Goal: Find specific page/section: Find specific page/section

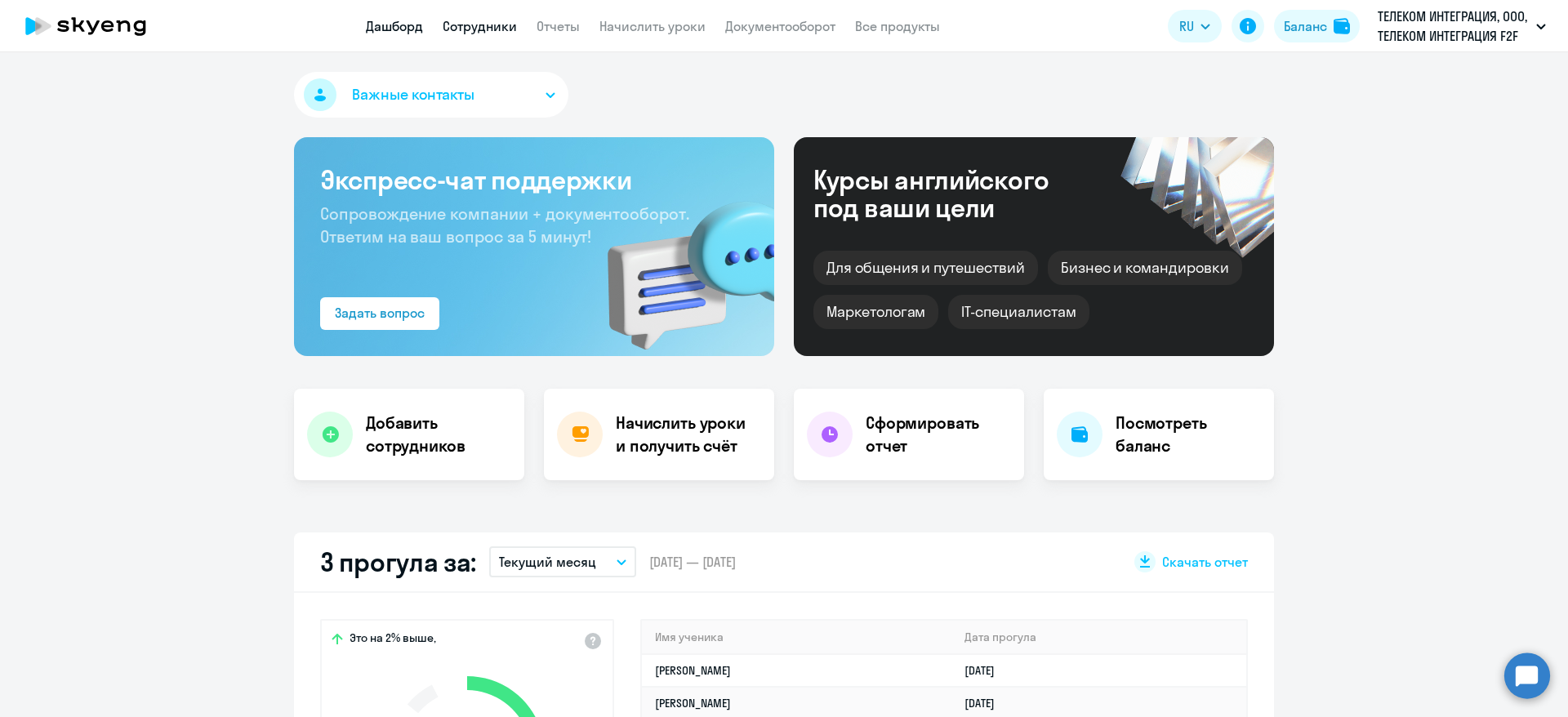
click at [483, 31] on link "Сотрудники" at bounding box center [480, 25] width 74 height 16
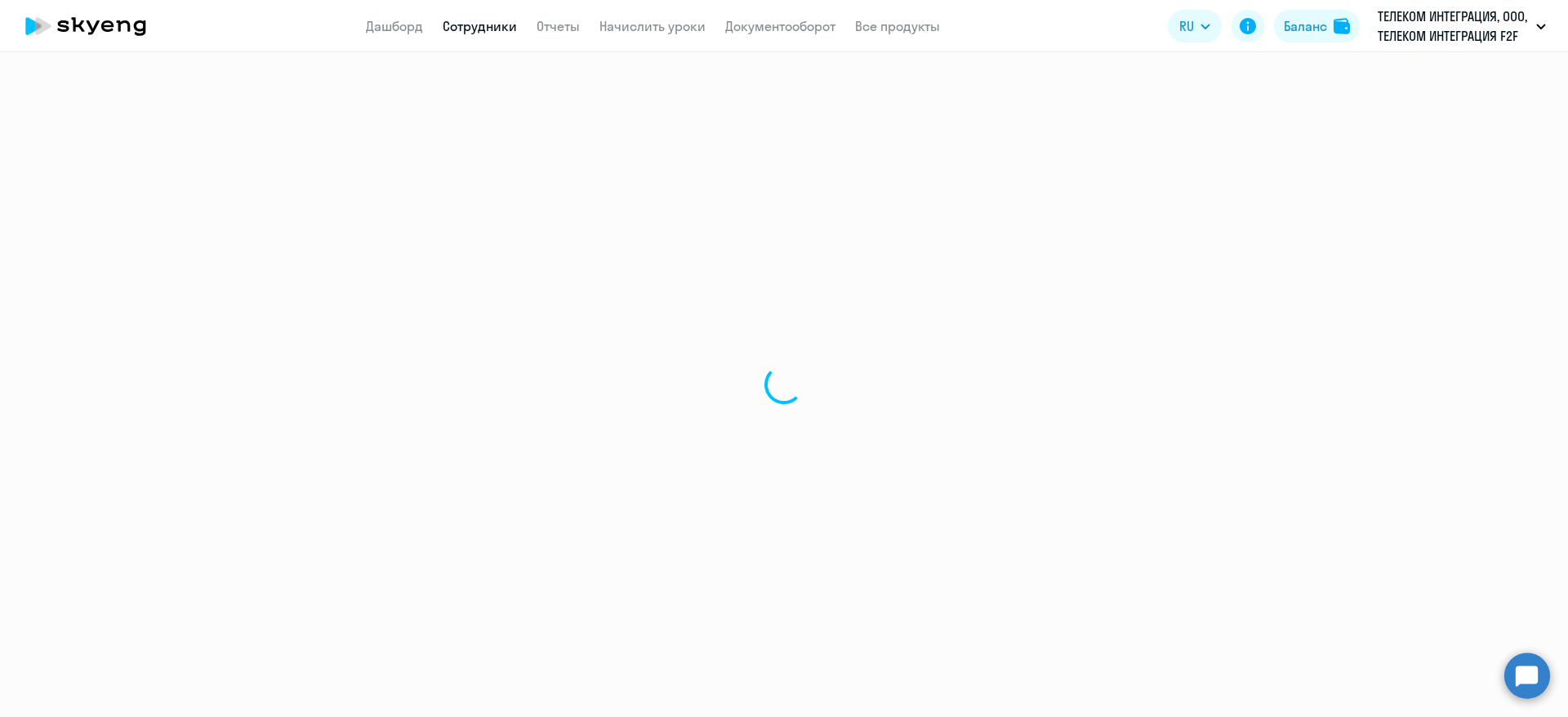
select select "30"
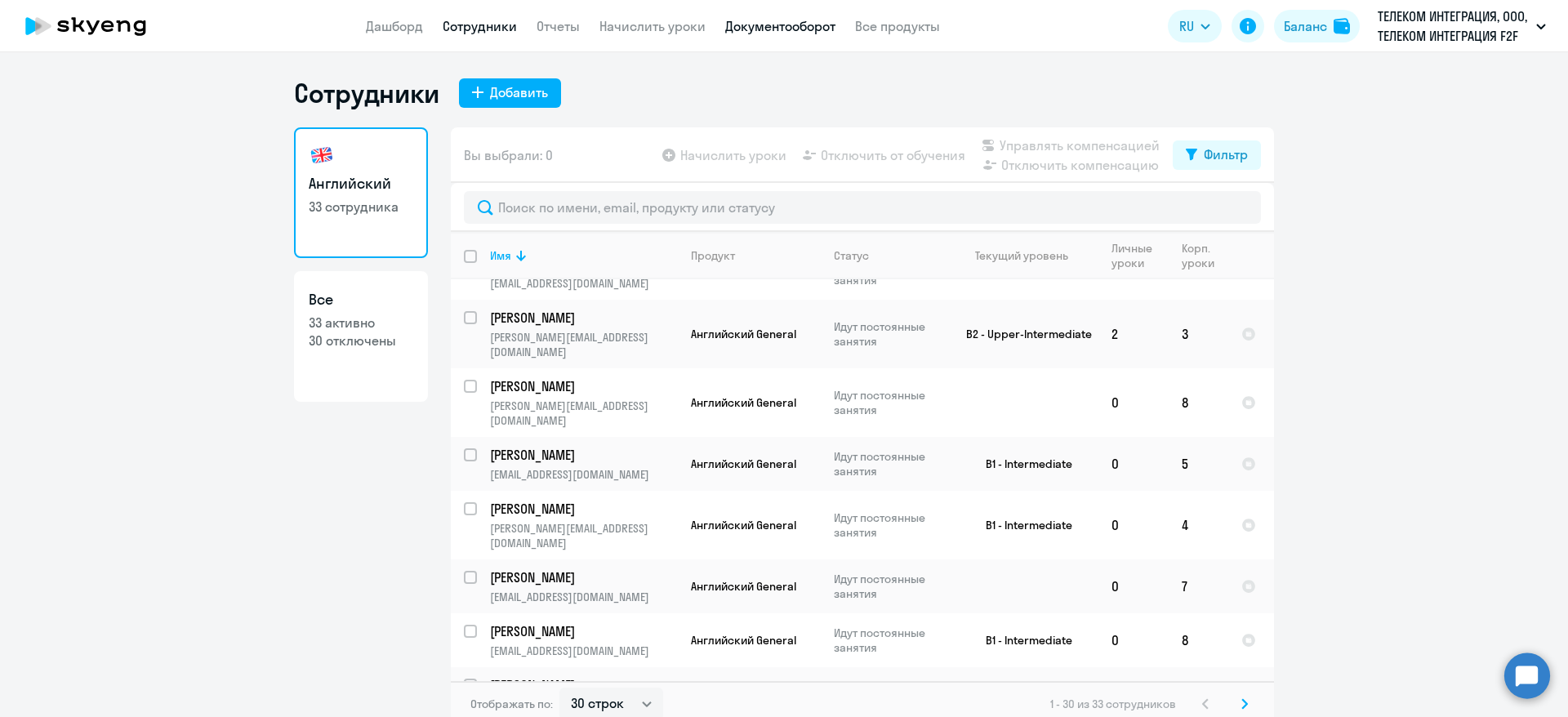
scroll to position [980, 0]
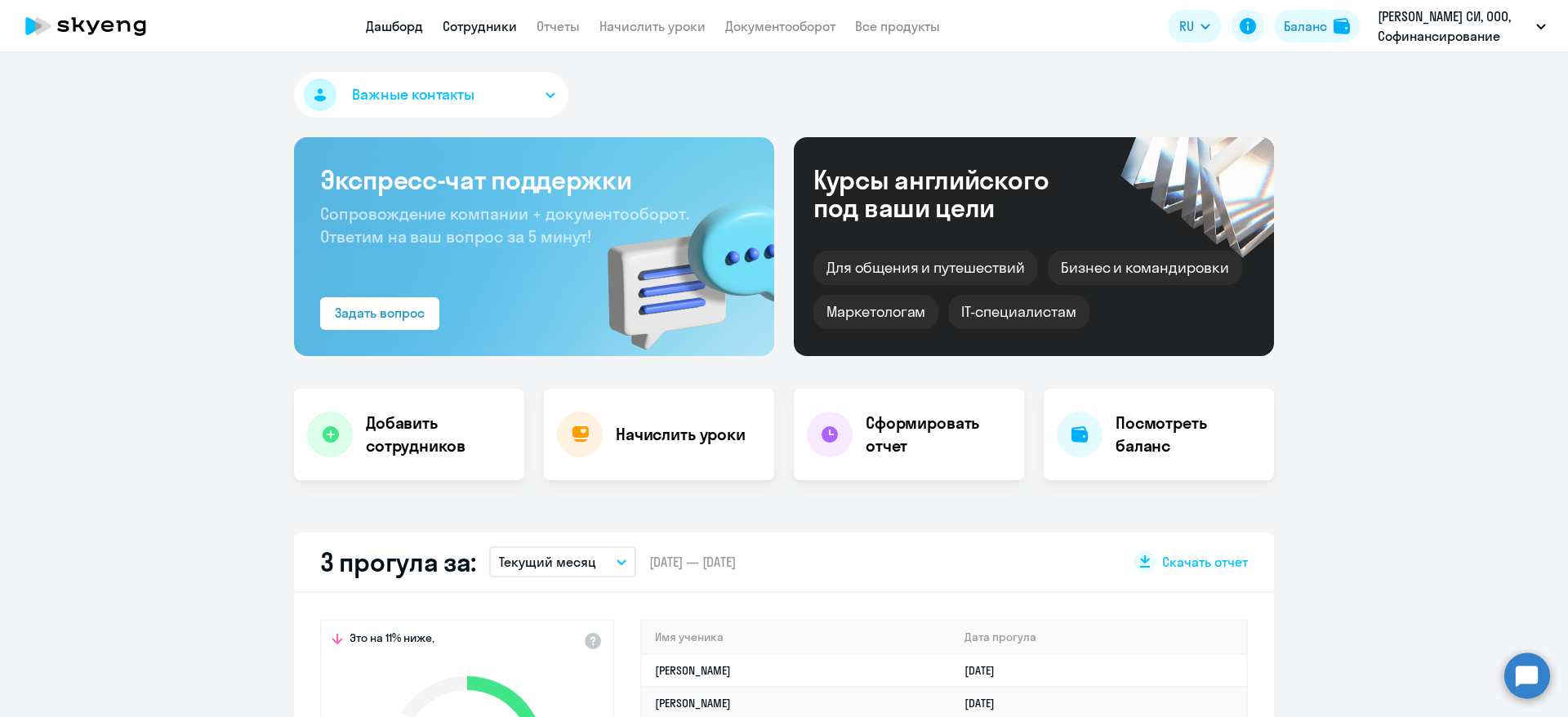
click at [490, 29] on link "Сотрудники" at bounding box center [480, 25] width 74 height 16
select select "30"
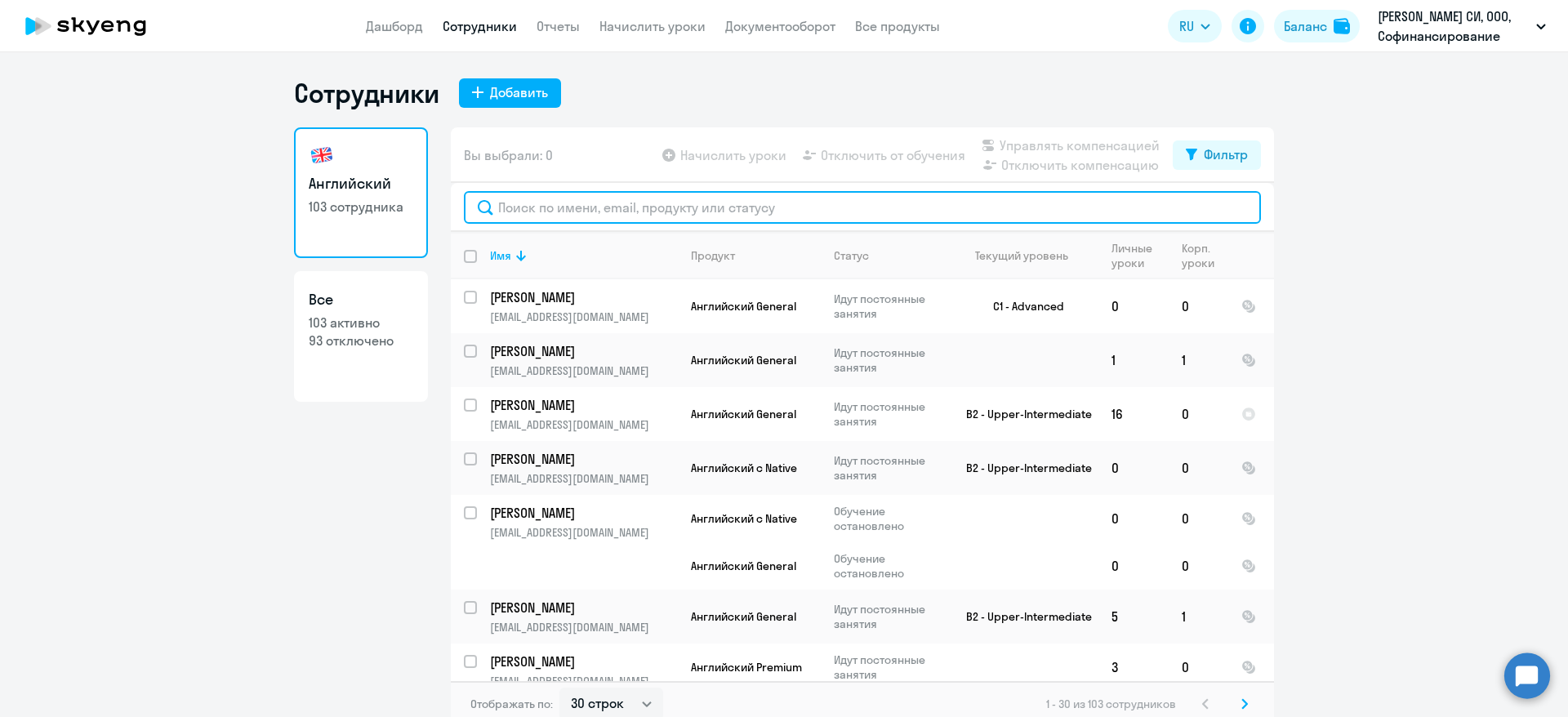
click at [568, 211] on input "text" at bounding box center [862, 207] width 797 height 33
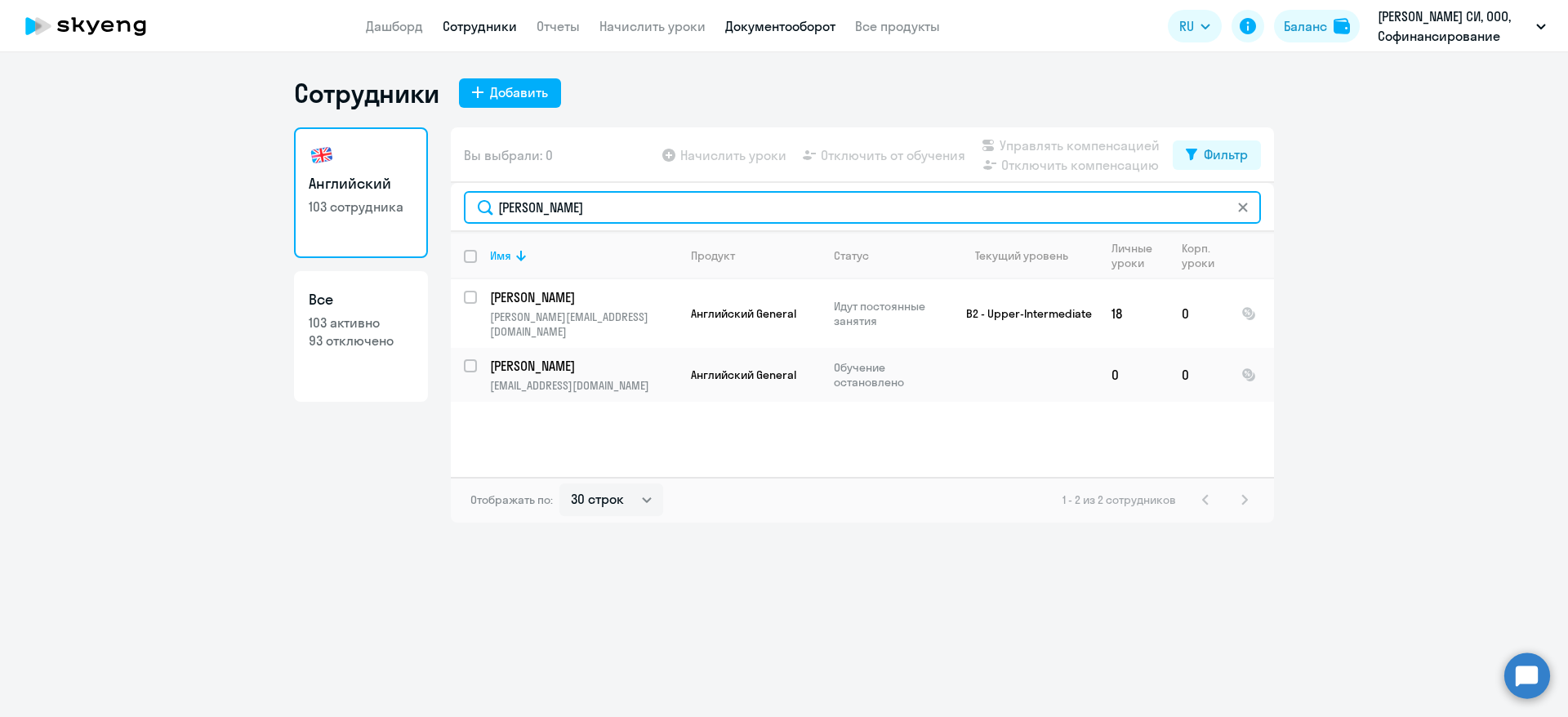
type input "[PERSON_NAME]"
